Goal: Task Accomplishment & Management: Manage account settings

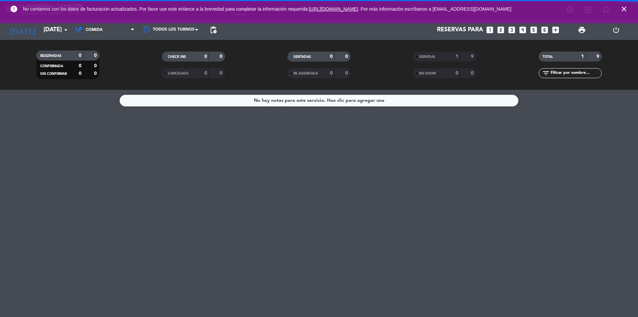
click at [619, 7] on span "close" at bounding box center [624, 9] width 18 height 18
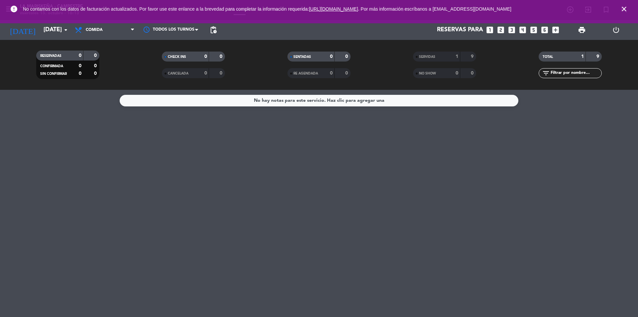
click at [622, 6] on icon "close" at bounding box center [624, 9] width 8 height 8
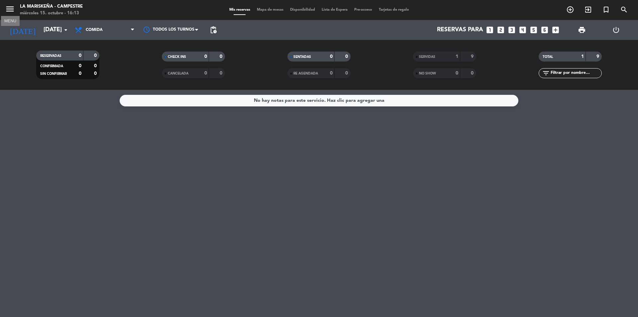
click at [6, 9] on icon "menu" at bounding box center [10, 9] width 10 height 10
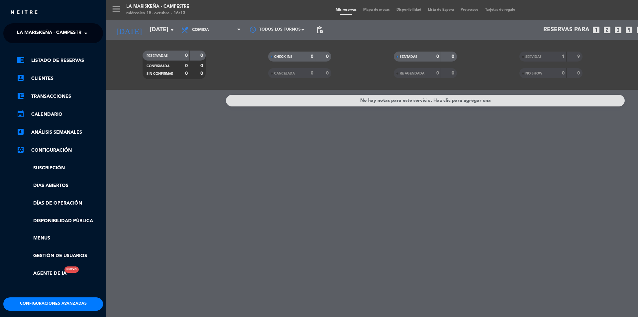
drag, startPoint x: 65, startPoint y: 253, endPoint x: 75, endPoint y: 261, distance: 12.8
click at [66, 253] on link "Gestión de usuarios" at bounding box center [60, 256] width 86 height 8
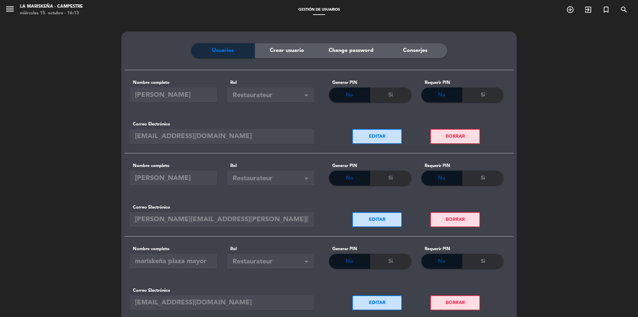
click at [298, 59] on div "Usuarios Crear usuario Change password Conserjes" at bounding box center [319, 56] width 389 height 27
click at [291, 53] on span "Crear usuario" at bounding box center [287, 50] width 34 height 9
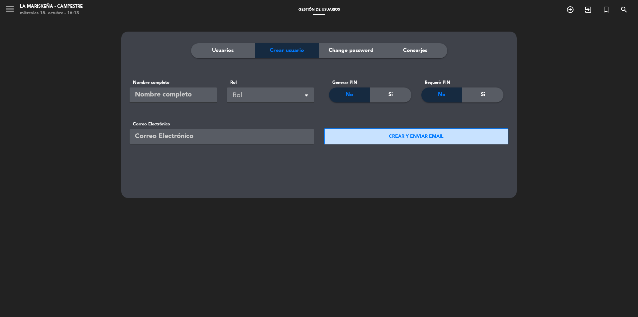
click at [173, 96] on input "text" at bounding box center [173, 94] width 87 height 15
type input "paco"
click at [310, 96] on span at bounding box center [308, 95] width 7 height 7
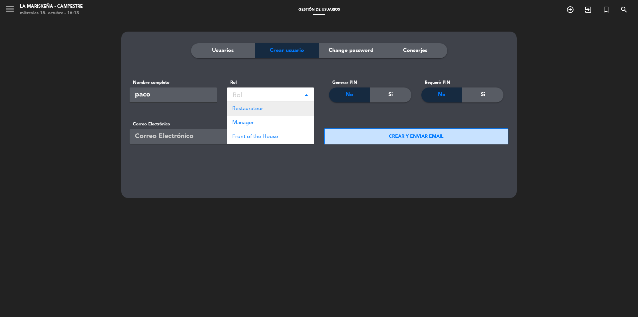
click at [243, 110] on span "Restaurateur" at bounding box center [247, 108] width 31 height 5
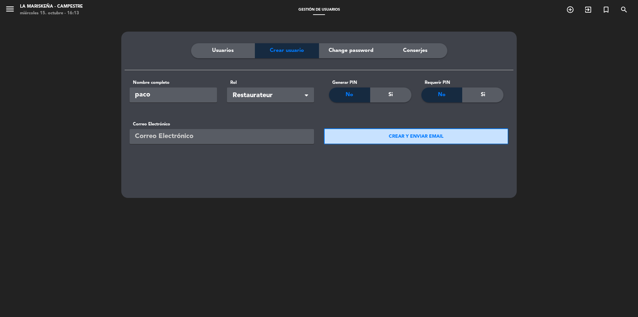
click at [194, 138] on input "email" at bounding box center [222, 136] width 184 height 15
click at [159, 138] on input "[EMAIL_ADDRESS][DOMAIN_NAME]" at bounding box center [222, 136] width 184 height 15
click at [162, 139] on input "[EMAIL_ADDRESS][DOMAIN_NAME]" at bounding box center [222, 136] width 184 height 15
type input "[EMAIL_ADDRESS][DOMAIN_NAME]"
click at [378, 142] on button "CREAR Y ENVIAR EMAIL" at bounding box center [416, 136] width 184 height 16
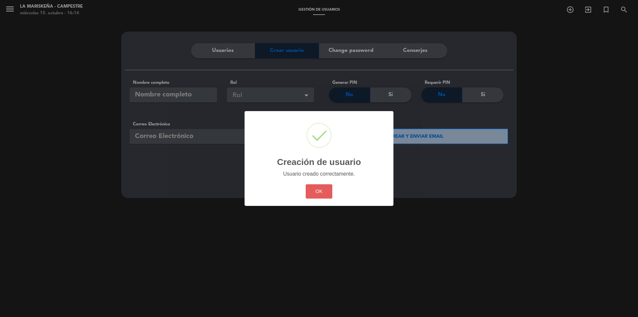
click at [316, 198] on button "OK" at bounding box center [319, 191] width 27 height 14
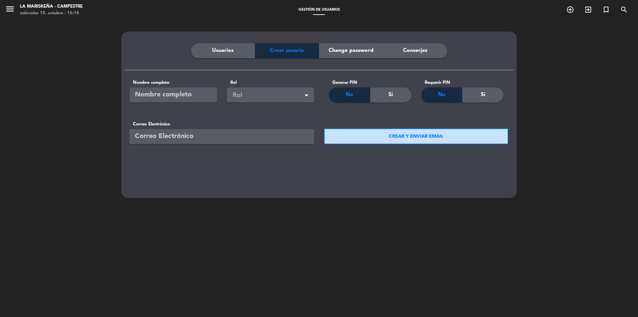
click at [225, 51] on span "Usuarios" at bounding box center [223, 50] width 22 height 9
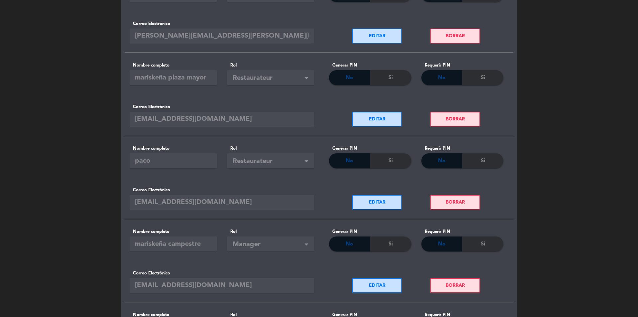
scroll to position [199, 0]
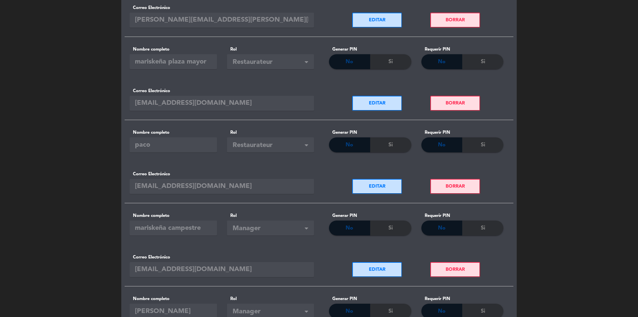
click at [378, 101] on button "EDITAR" at bounding box center [377, 103] width 50 height 15
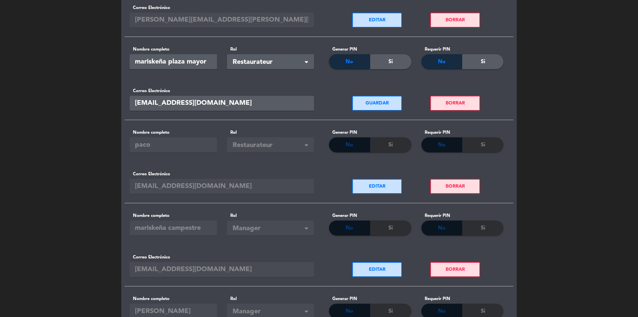
click at [382, 104] on button "GUARDAR" at bounding box center [377, 103] width 50 height 15
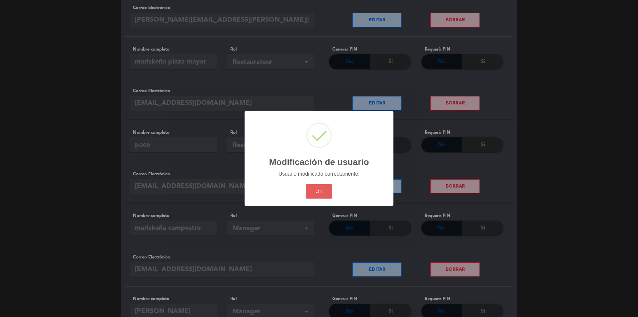
click at [329, 186] on button "OK" at bounding box center [319, 191] width 27 height 14
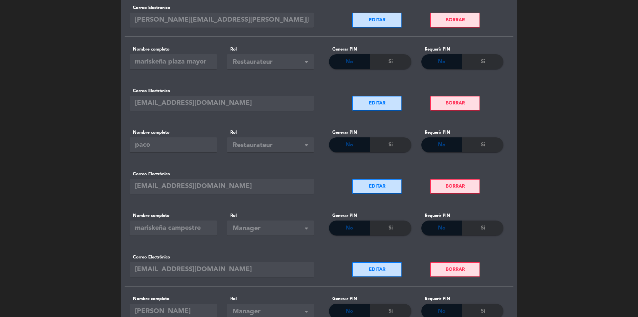
click at [372, 191] on button "EDITAR" at bounding box center [377, 186] width 50 height 15
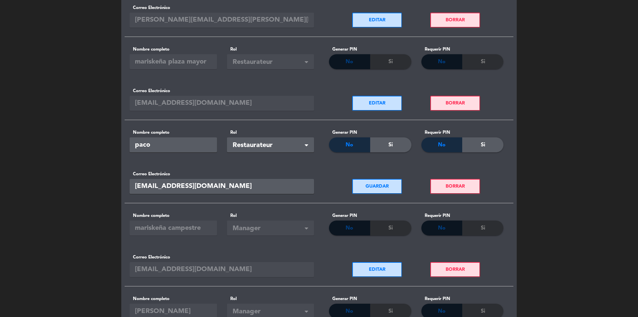
click at [332, 172] on div "GUARDAR BORRAR" at bounding box center [416, 182] width 194 height 42
drag, startPoint x: 321, startPoint y: 98, endPoint x: 332, endPoint y: 102, distance: 11.9
click at [321, 98] on div "[PERSON_NAME]" at bounding box center [416, 99] width 194 height 42
click at [389, 109] on button "EDITAR" at bounding box center [377, 103] width 50 height 15
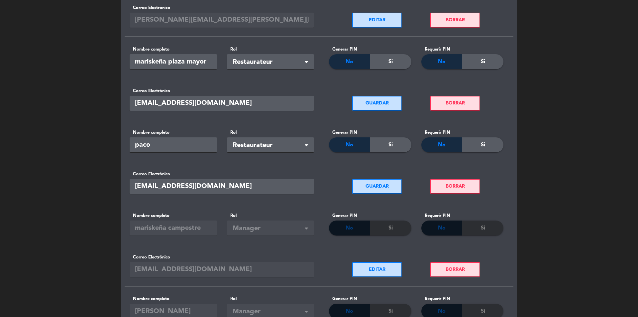
click at [264, 106] on input "[EMAIL_ADDRESS][DOMAIN_NAME]" at bounding box center [222, 103] width 184 height 15
click at [385, 109] on button "GUARDAR" at bounding box center [377, 103] width 50 height 15
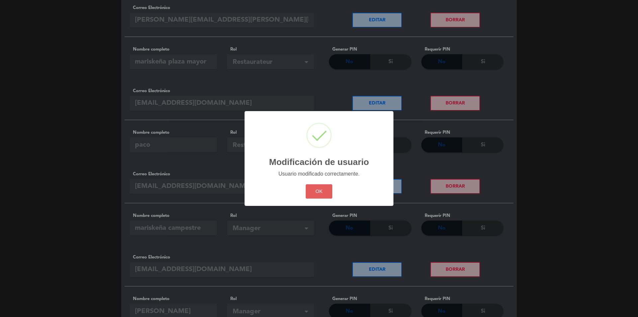
click at [327, 192] on button "OK" at bounding box center [319, 191] width 27 height 14
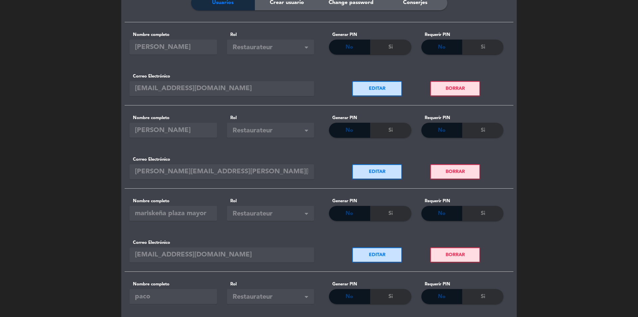
scroll to position [0, 0]
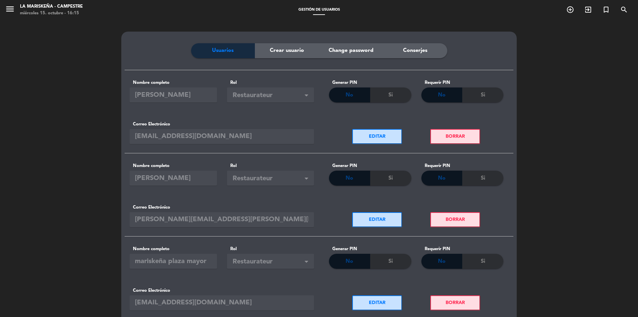
click at [351, 53] on span "Change password" at bounding box center [351, 50] width 45 height 9
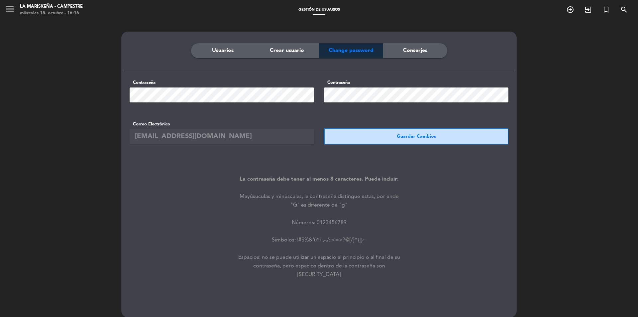
click at [267, 144] on div "Correo Electrónico [EMAIL_ADDRESS][DOMAIN_NAME]" at bounding box center [222, 132] width 194 height 42
